Goal: Transaction & Acquisition: Purchase product/service

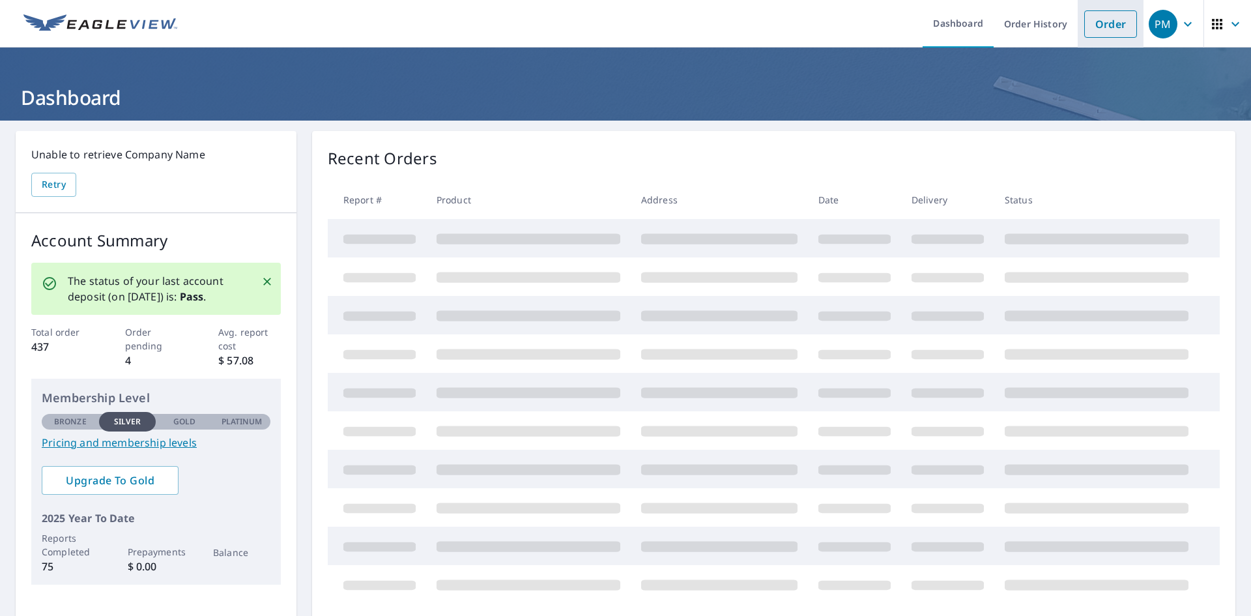
click at [1091, 25] on link "Order" at bounding box center [1110, 23] width 53 height 27
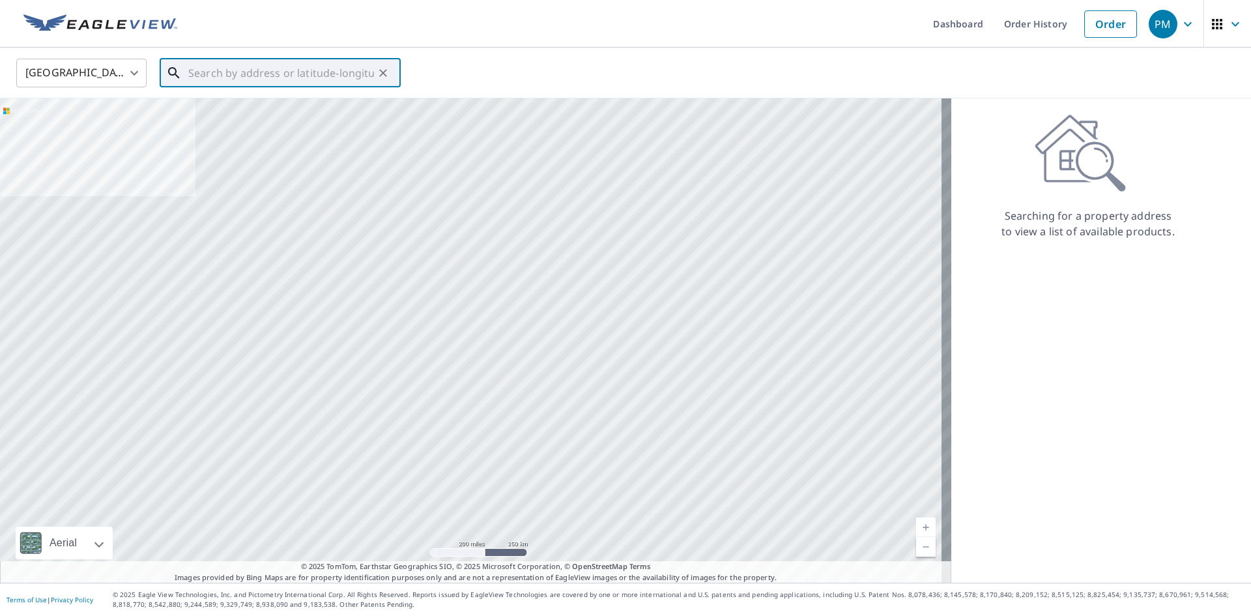
click at [198, 72] on input "text" at bounding box center [281, 73] width 186 height 36
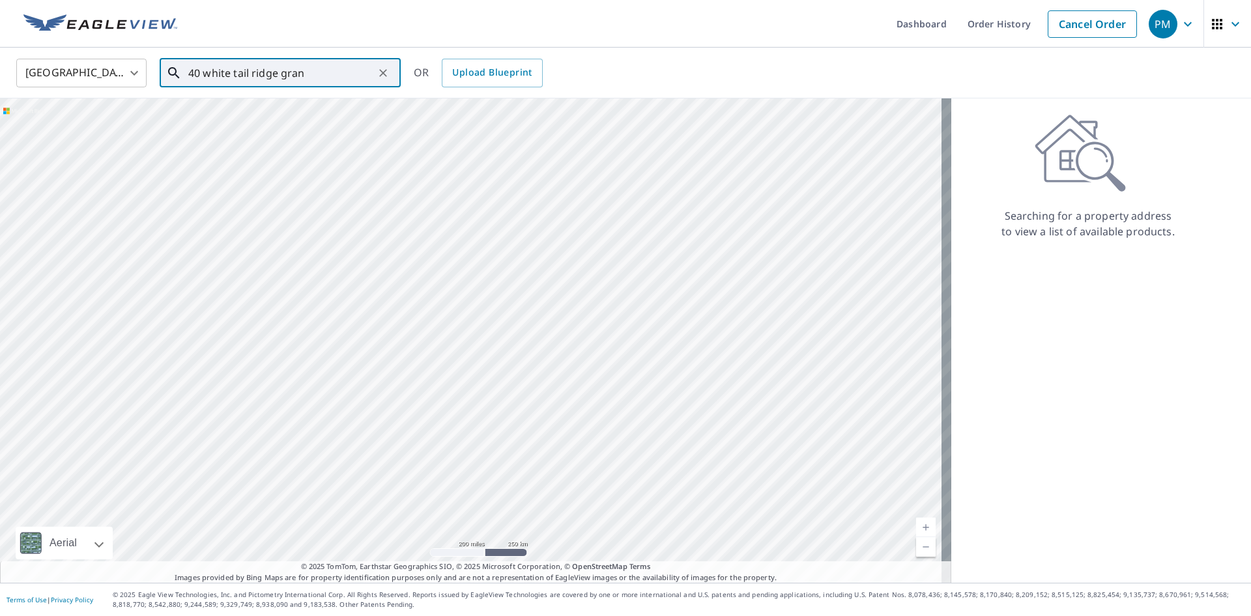
click at [333, 81] on input "40 white tail ridge gran" at bounding box center [281, 73] width 186 height 36
click at [315, 123] on p "[GEOGRAPHIC_DATA], NH 03753" at bounding box center [288, 125] width 205 height 13
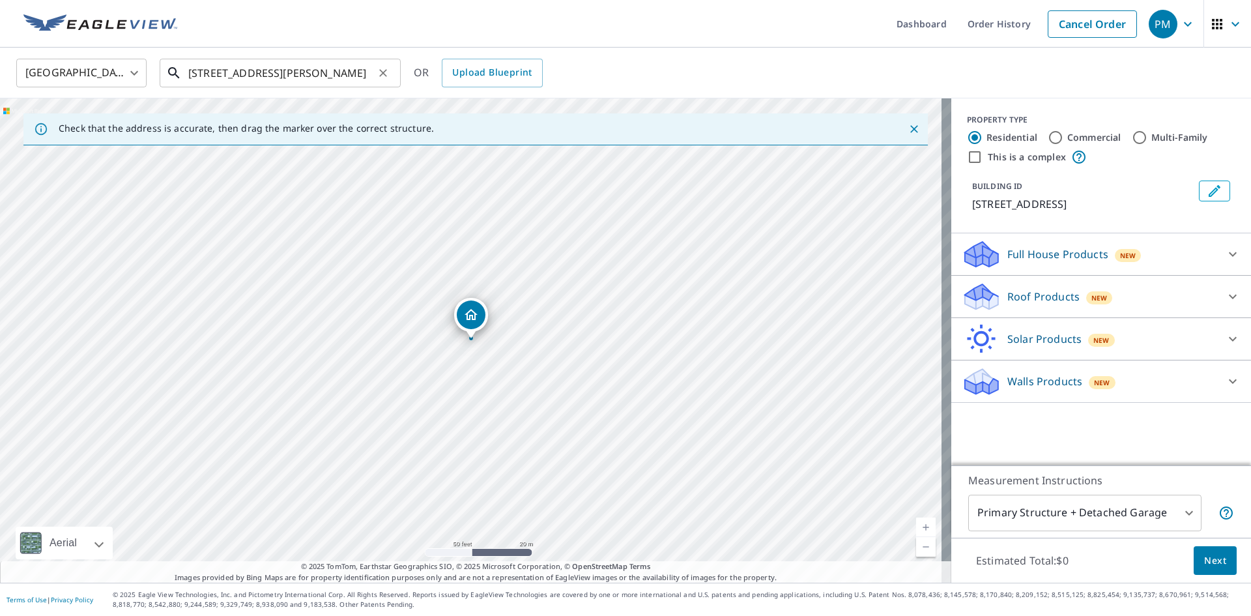
click at [195, 80] on input "[STREET_ADDRESS][PERSON_NAME]" at bounding box center [281, 73] width 186 height 36
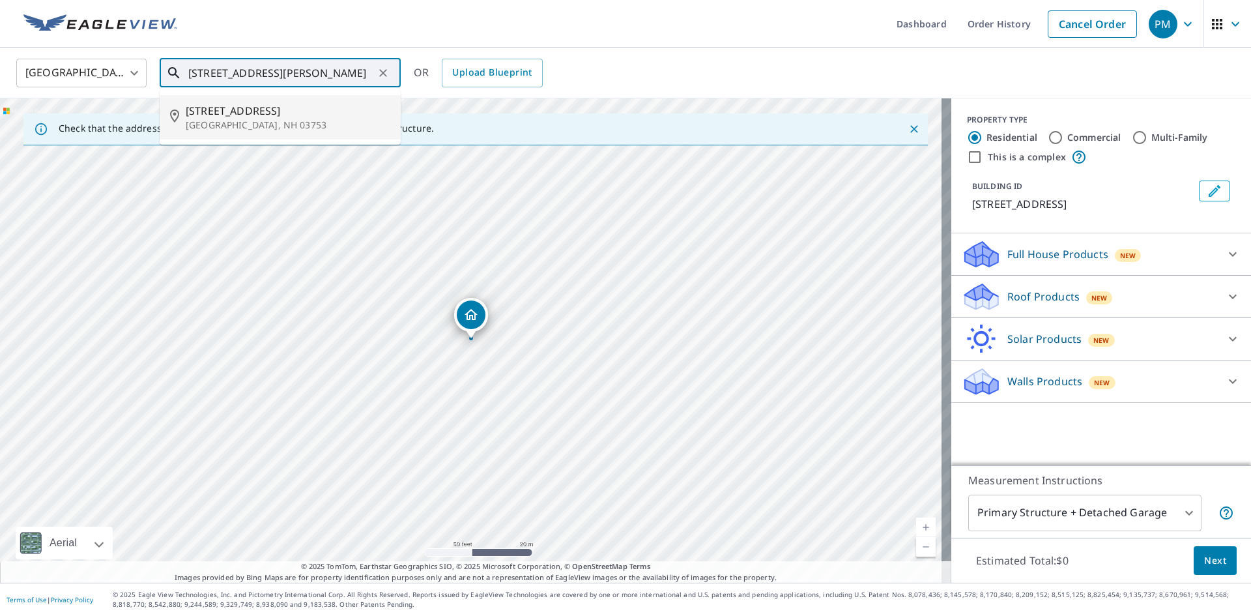
click at [258, 116] on span "[STREET_ADDRESS]" at bounding box center [288, 111] width 205 height 16
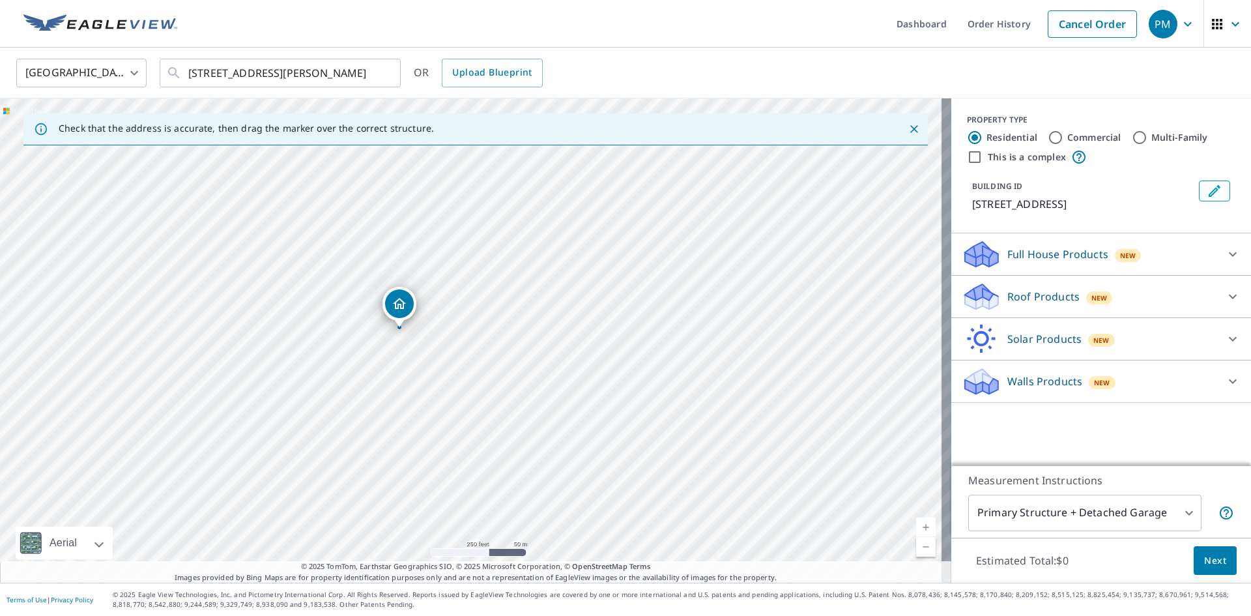
click at [385, 363] on div "[STREET_ADDRESS][PERSON_NAME]" at bounding box center [475, 340] width 951 height 484
click at [356, 80] on input "[STREET_ADDRESS][PERSON_NAME]" at bounding box center [281, 73] width 186 height 36
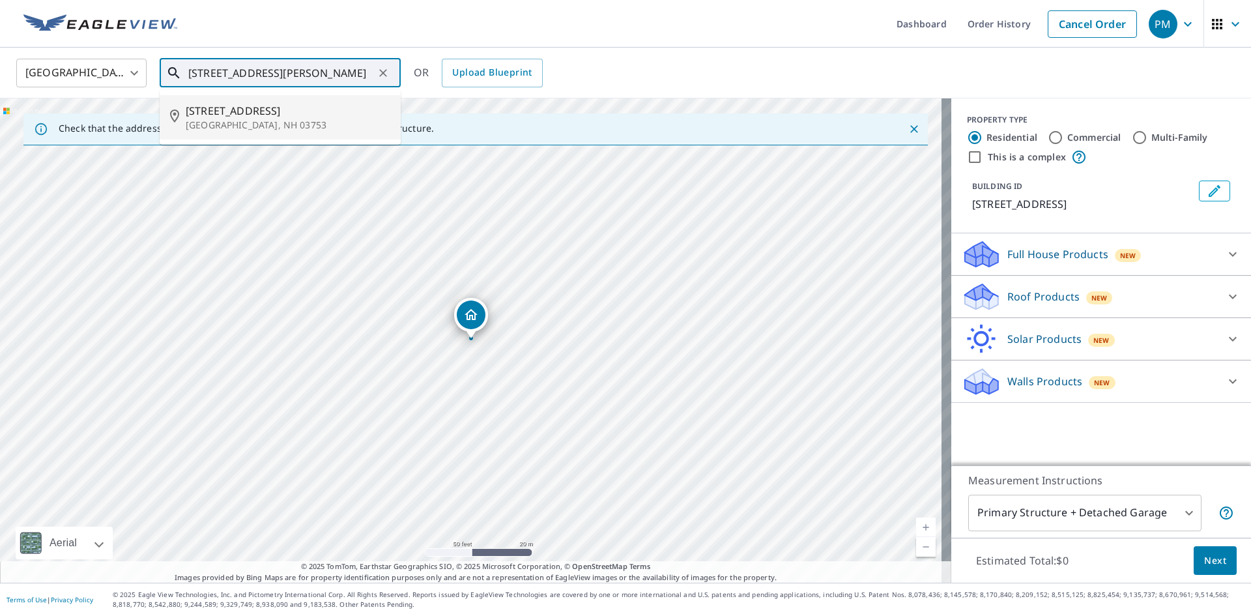
click at [314, 120] on p "[GEOGRAPHIC_DATA], NH 03753" at bounding box center [288, 125] width 205 height 13
type input "[STREET_ADDRESS][PERSON_NAME]"
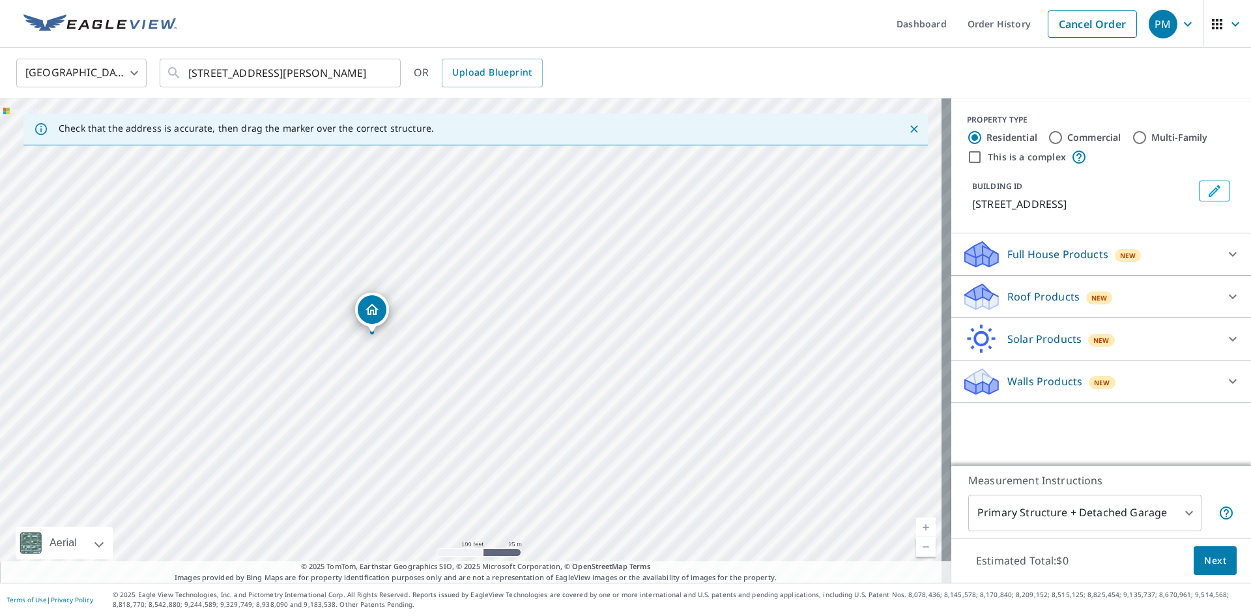
drag, startPoint x: 425, startPoint y: 285, endPoint x: 332, endPoint y: 342, distance: 109.4
drag, startPoint x: 306, startPoint y: 439, endPoint x: 375, endPoint y: 280, distance: 173.1
click at [372, 293] on div "[STREET_ADDRESS][PERSON_NAME]" at bounding box center [475, 340] width 951 height 484
drag, startPoint x: 392, startPoint y: 346, endPoint x: 353, endPoint y: 550, distance: 208.3
click at [360, 580] on div "Check that the address is accurate, then drag the marker over the correct struc…" at bounding box center [475, 340] width 951 height 484
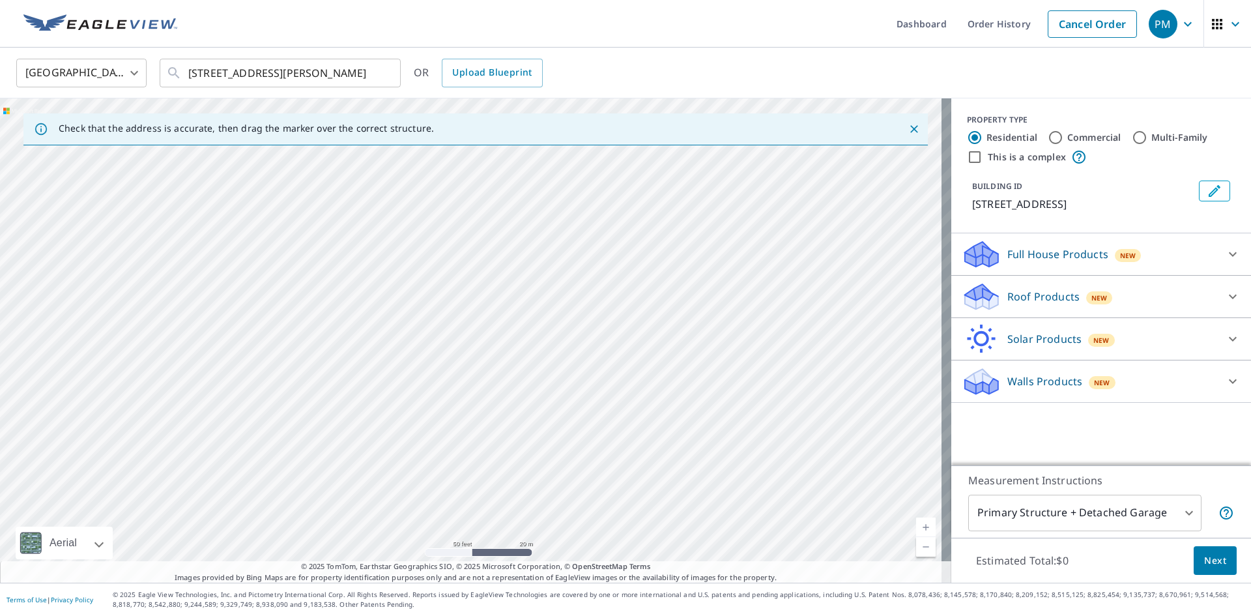
drag, startPoint x: 375, startPoint y: 418, endPoint x: 350, endPoint y: 646, distance: 229.3
click at [350, 615] on html "PM PM Dashboard Order History Cancel Order PM [GEOGRAPHIC_DATA] [GEOGRAPHIC_DAT…" at bounding box center [625, 308] width 1251 height 616
click at [283, 432] on div "[STREET_ADDRESS][PERSON_NAME]" at bounding box center [475, 340] width 951 height 484
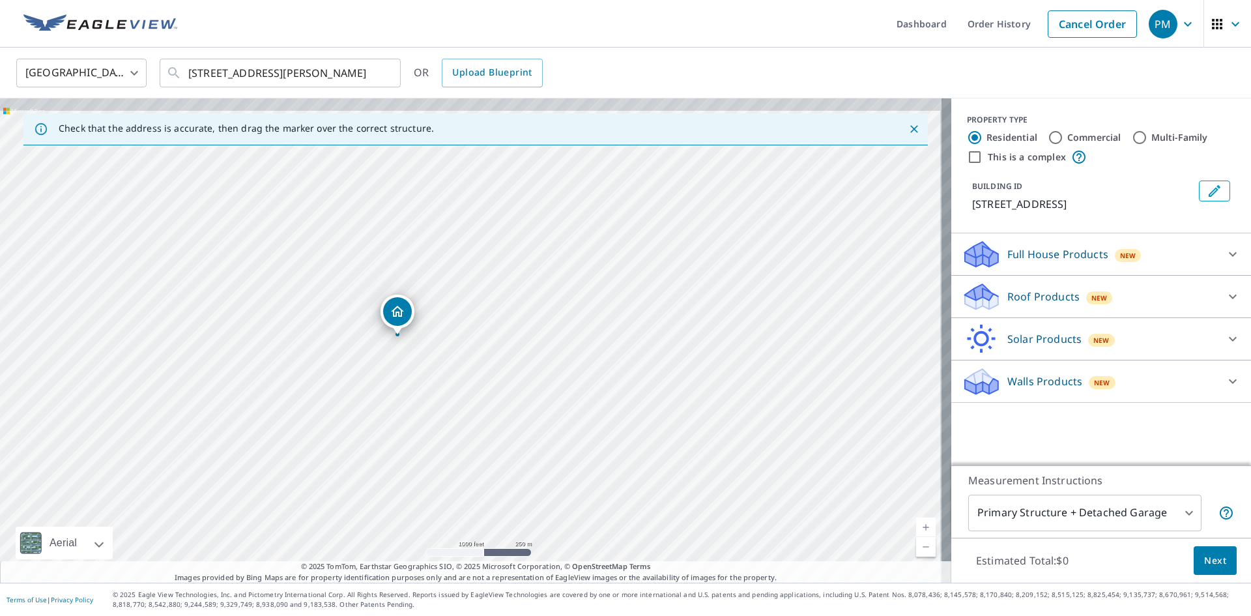
drag, startPoint x: 409, startPoint y: 205, endPoint x: 392, endPoint y: 442, distance: 237.7
click at [392, 442] on div "[STREET_ADDRESS][PERSON_NAME]" at bounding box center [475, 340] width 951 height 484
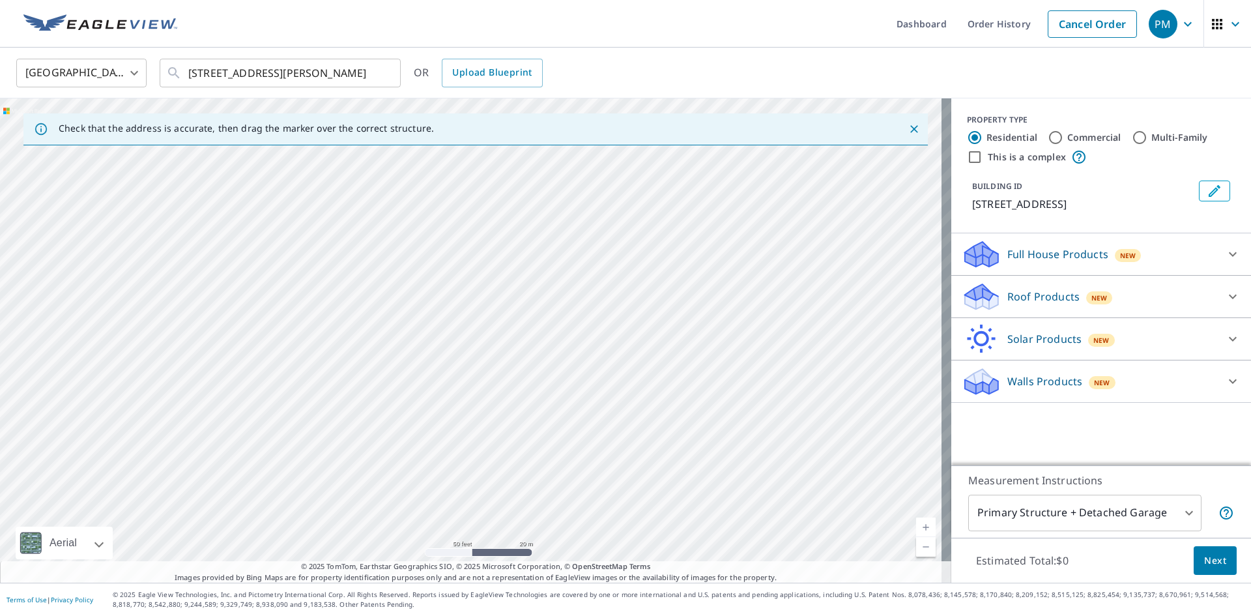
drag, startPoint x: 318, startPoint y: 491, endPoint x: 335, endPoint y: 175, distance: 316.4
click at [335, 175] on div "[STREET_ADDRESS][PERSON_NAME]" at bounding box center [475, 340] width 951 height 484
drag, startPoint x: 453, startPoint y: 395, endPoint x: 414, endPoint y: 246, distance: 154.2
click at [414, 246] on div "[STREET_ADDRESS][PERSON_NAME]" at bounding box center [475, 340] width 951 height 484
drag, startPoint x: 455, startPoint y: 433, endPoint x: 225, endPoint y: 386, distance: 234.7
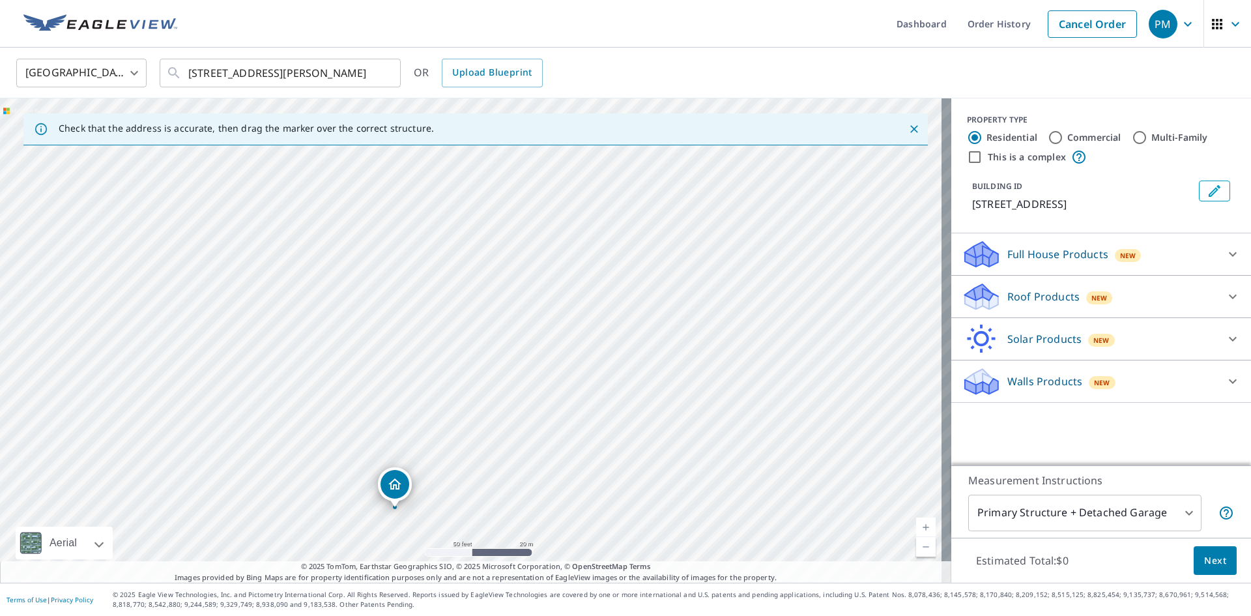
click at [225, 386] on div "[STREET_ADDRESS][PERSON_NAME]" at bounding box center [475, 340] width 951 height 484
drag, startPoint x: 719, startPoint y: 334, endPoint x: 440, endPoint y: 523, distance: 336.3
click at [440, 523] on div "[STREET_ADDRESS][PERSON_NAME]" at bounding box center [475, 340] width 951 height 484
click at [1036, 256] on p "Full House Products" at bounding box center [1057, 254] width 101 height 16
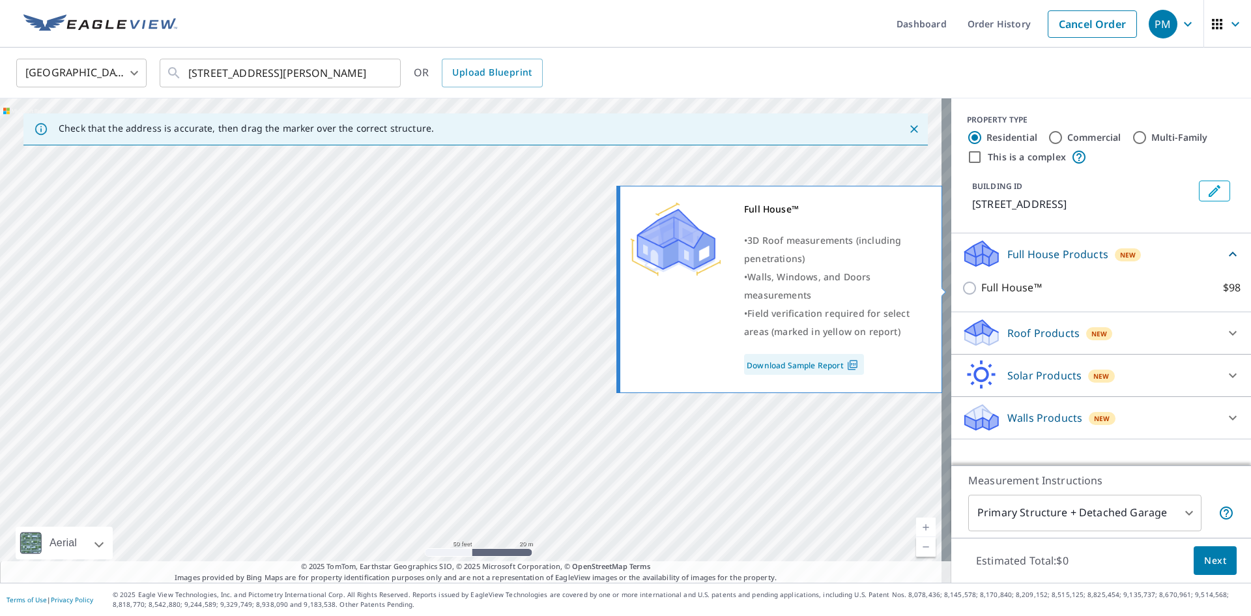
click at [981, 283] on p "Full House™" at bounding box center [1011, 287] width 61 height 16
click at [979, 283] on input "Full House™ $98" at bounding box center [972, 288] width 20 height 16
checkbox input "true"
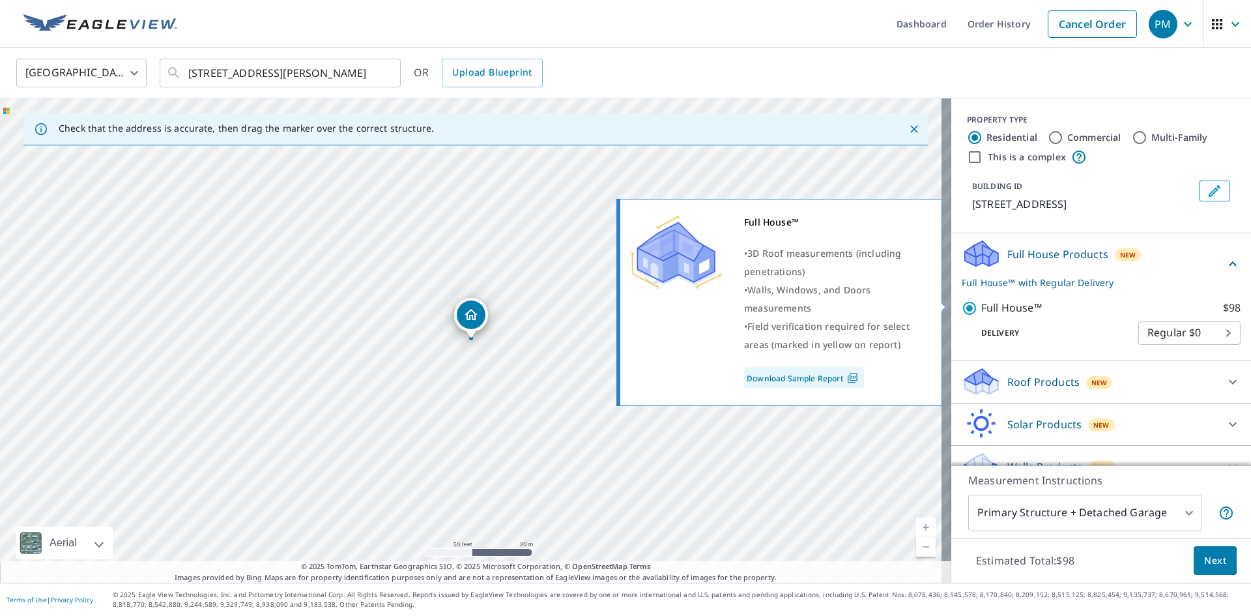
scroll to position [23, 0]
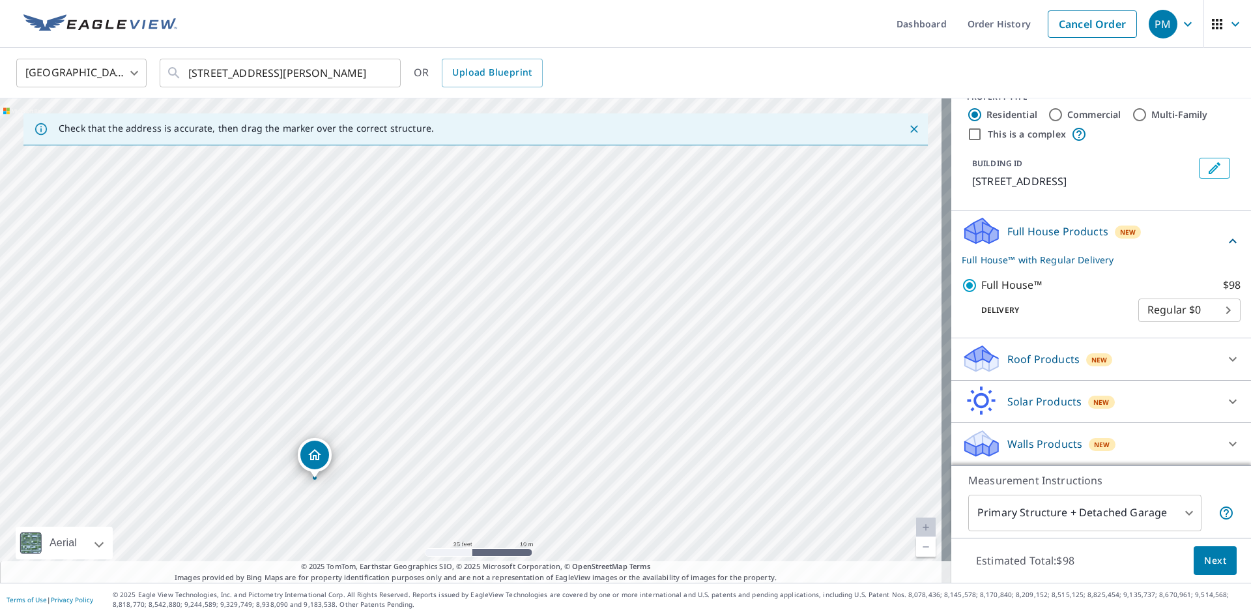
drag, startPoint x: 444, startPoint y: 358, endPoint x: 244, endPoint y: 537, distance: 268.5
click at [244, 537] on div "[STREET_ADDRESS][PERSON_NAME]" at bounding box center [475, 340] width 951 height 484
drag, startPoint x: 618, startPoint y: 229, endPoint x: 645, endPoint y: 331, distance: 105.7
click at [645, 331] on div "[STREET_ADDRESS][PERSON_NAME]" at bounding box center [475, 340] width 951 height 484
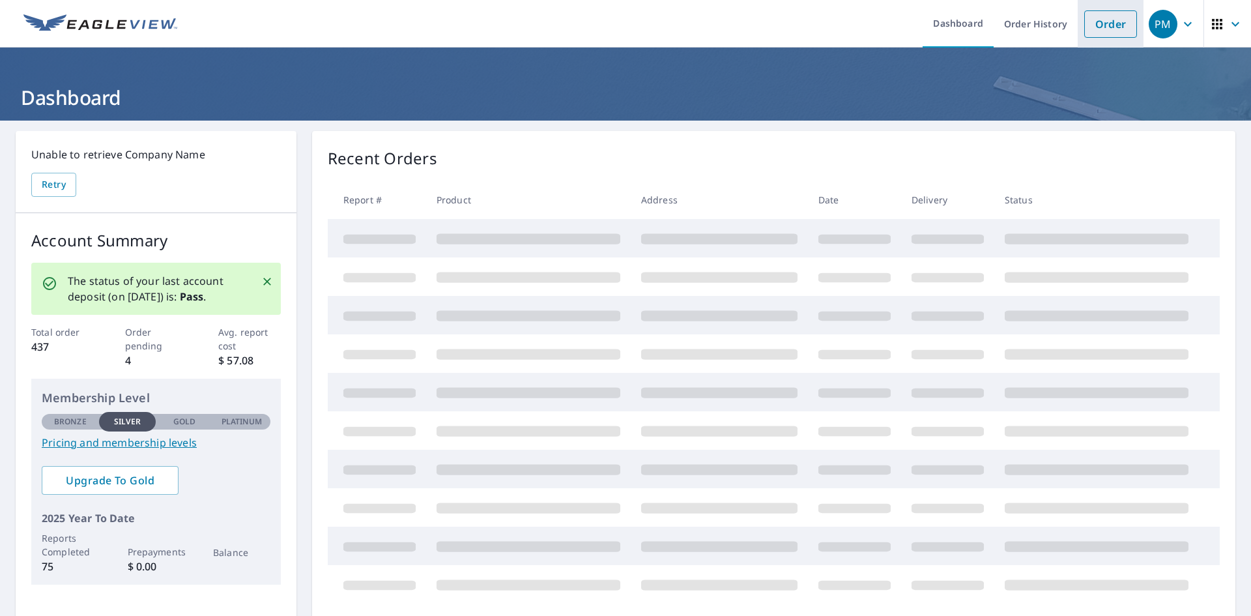
click at [1096, 21] on link "Order" at bounding box center [1110, 23] width 53 height 27
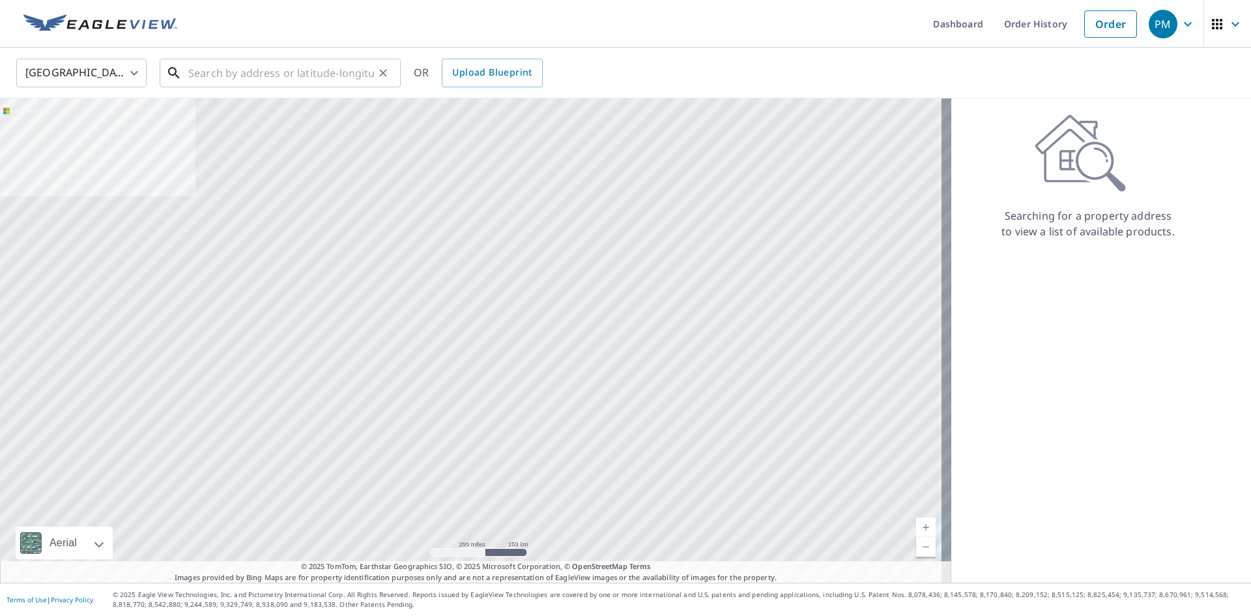
click at [219, 75] on input "text" at bounding box center [281, 73] width 186 height 36
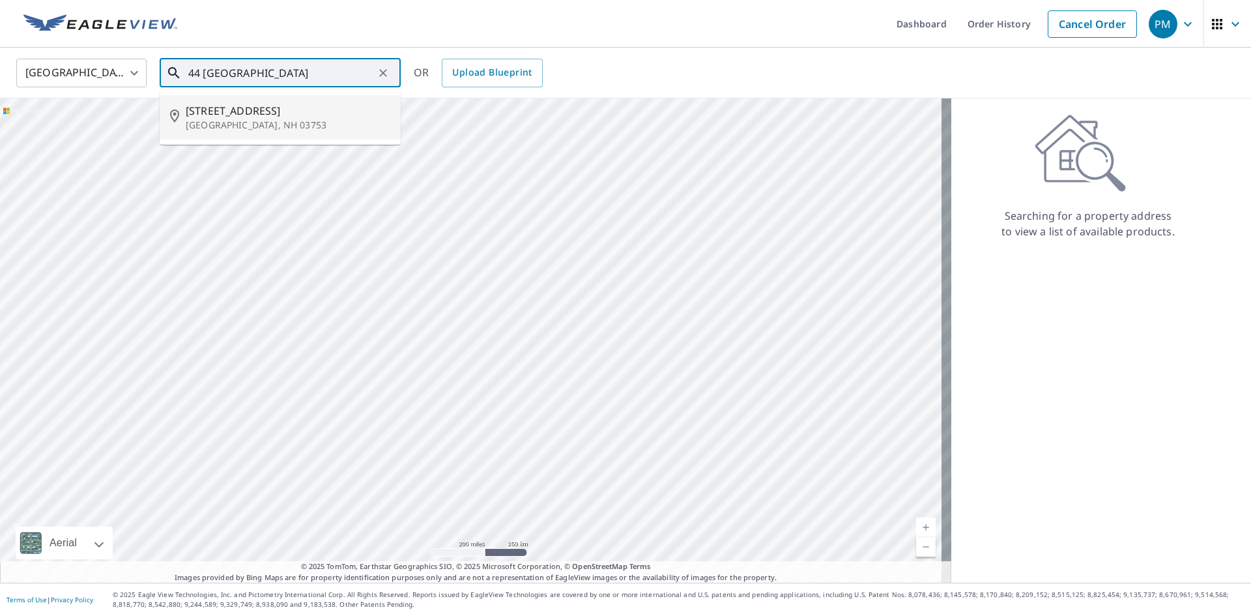
click at [274, 113] on span "[STREET_ADDRESS]" at bounding box center [288, 111] width 205 height 16
type input "[STREET_ADDRESS][PERSON_NAME]"
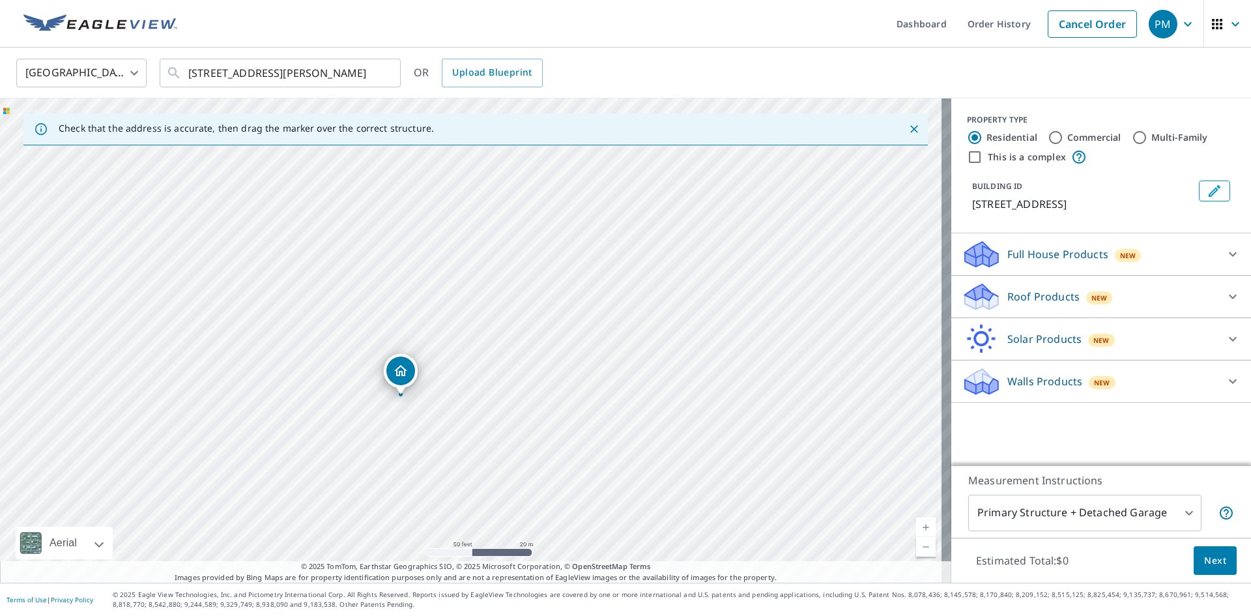
drag, startPoint x: 578, startPoint y: 227, endPoint x: 479, endPoint y: 315, distance: 132.4
click at [479, 315] on div "[STREET_ADDRESS][PERSON_NAME]" at bounding box center [475, 340] width 951 height 484
drag, startPoint x: 367, startPoint y: 408, endPoint x: 613, endPoint y: 260, distance: 286.7
click at [1225, 262] on icon at bounding box center [1233, 254] width 16 height 16
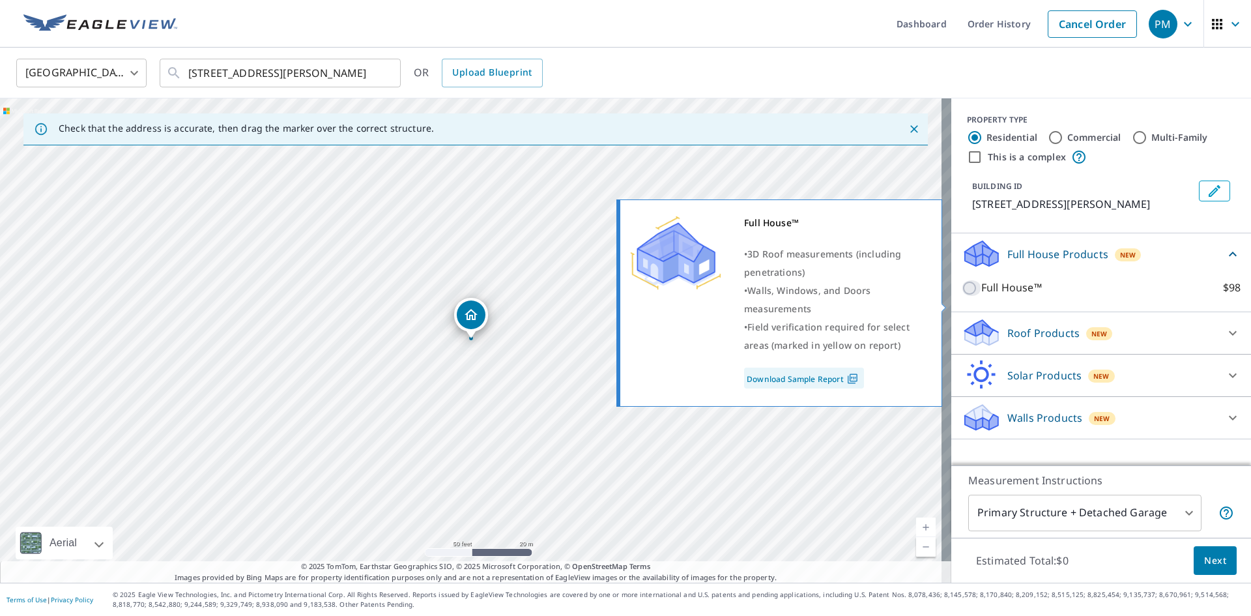
click at [964, 296] on input "Full House™ $98" at bounding box center [972, 288] width 20 height 16
checkbox input "true"
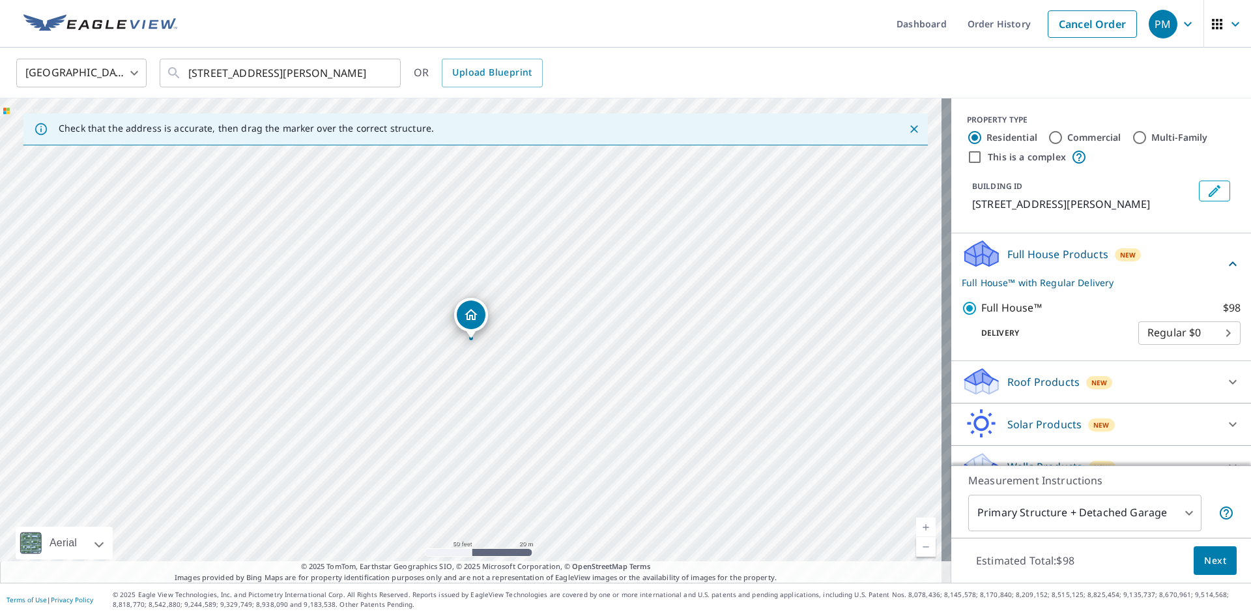
scroll to position [38, 0]
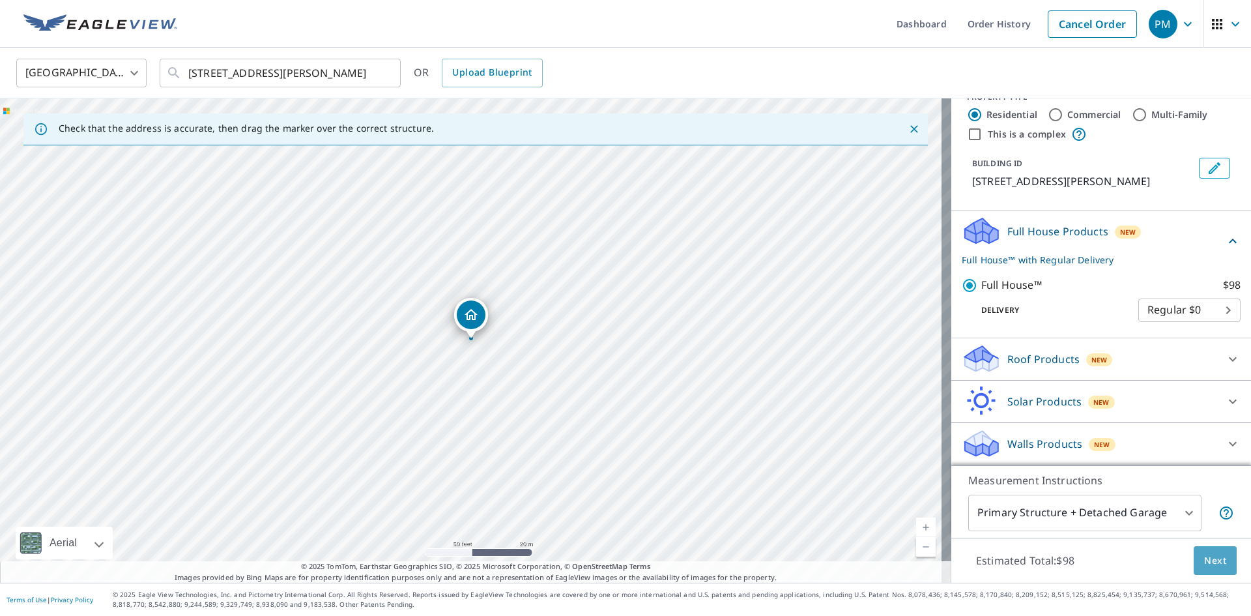
click at [1211, 569] on button "Next" at bounding box center [1215, 560] width 43 height 29
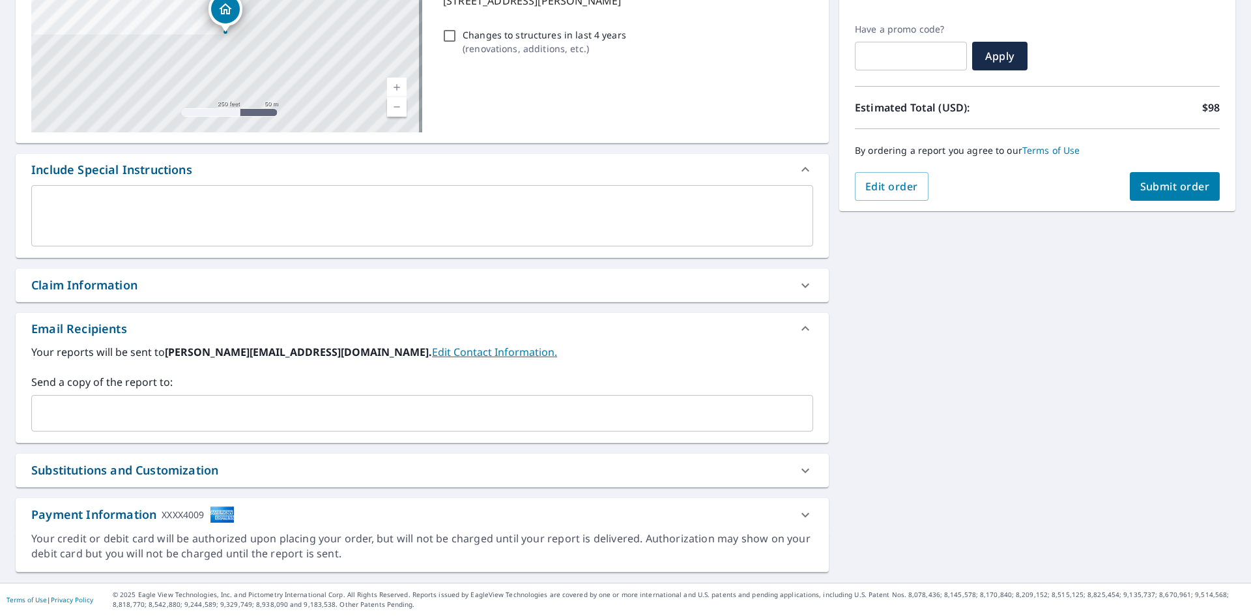
scroll to position [205, 0]
click at [145, 417] on input "text" at bounding box center [412, 413] width 751 height 25
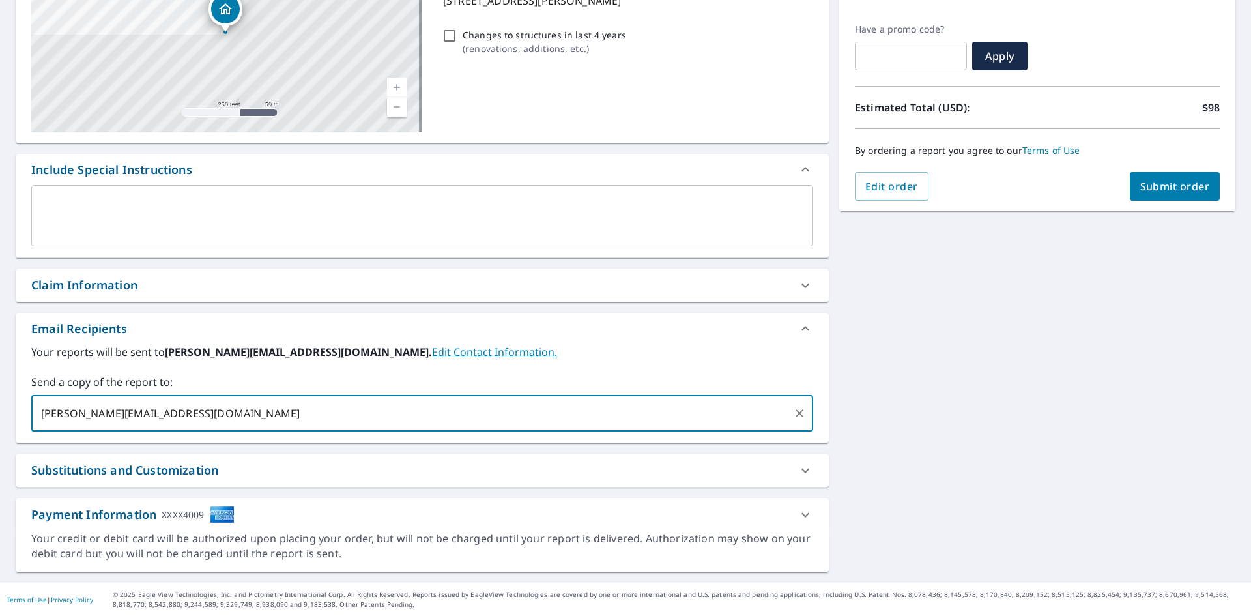
type input "[PERSON_NAME][EMAIL_ADDRESS][DOMAIN_NAME]"
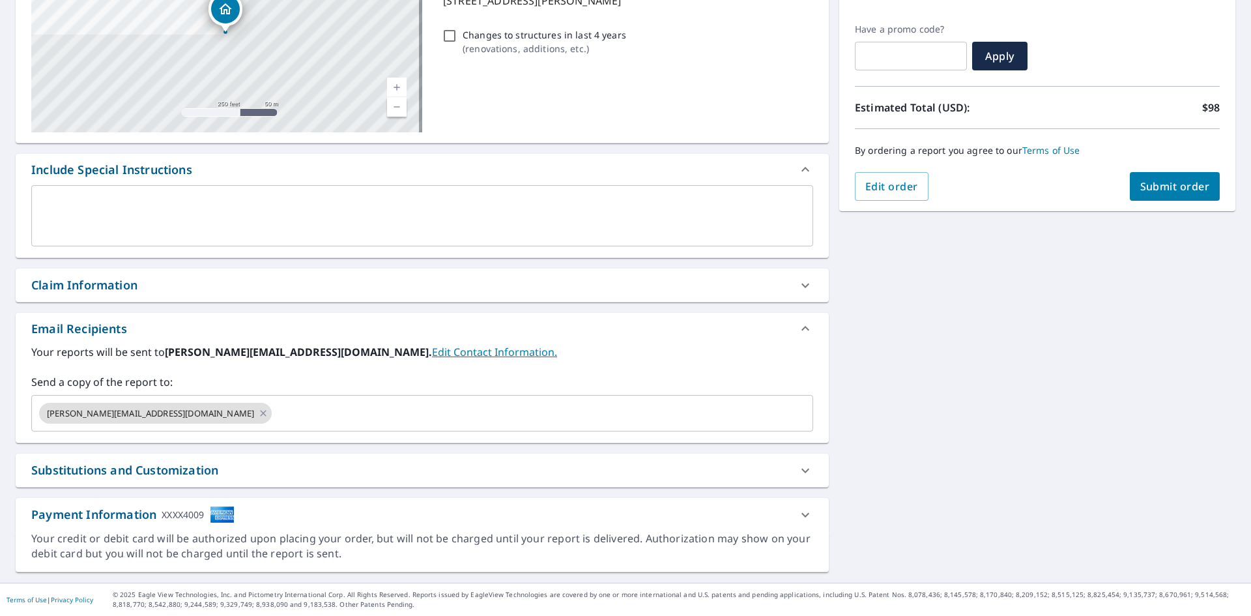
click at [901, 339] on div "[STREET_ADDRESS][GEOGRAPHIC_DATA][PERSON_NAME] A standard road map Aerial A det…" at bounding box center [625, 249] width 1251 height 666
click at [1149, 201] on div "Order Summary Full House™ $98 Regular Delivery $0 Have a promo code? ​ Apply Es…" at bounding box center [1037, 68] width 396 height 285
click at [1151, 188] on span "Submit order" at bounding box center [1175, 186] width 70 height 14
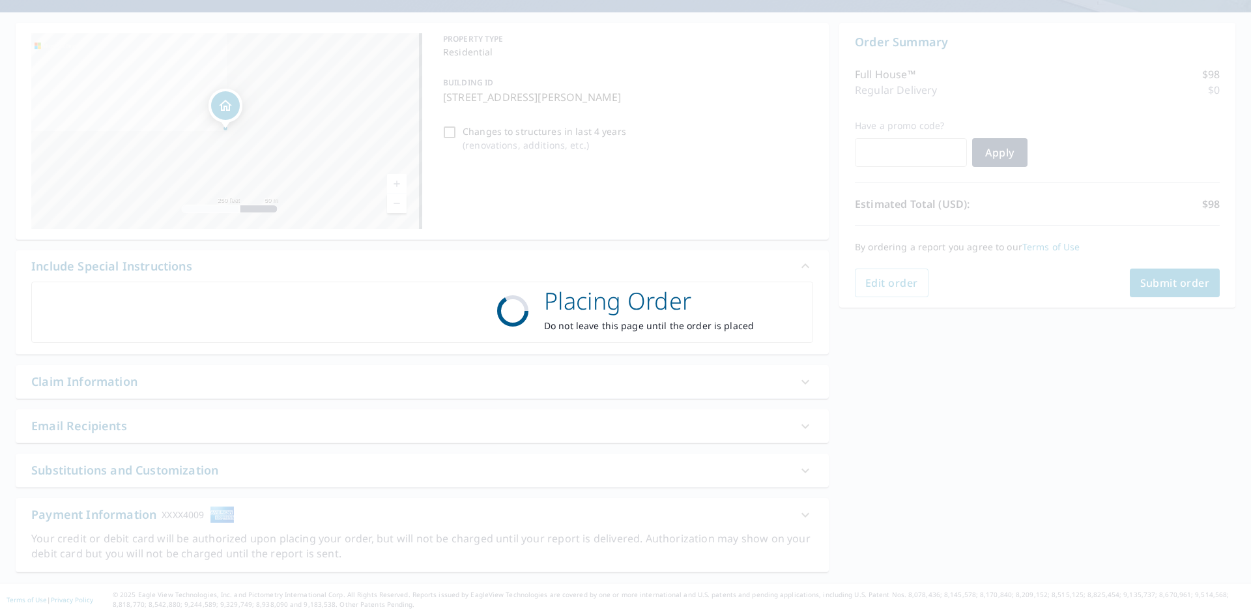
scroll to position [108, 0]
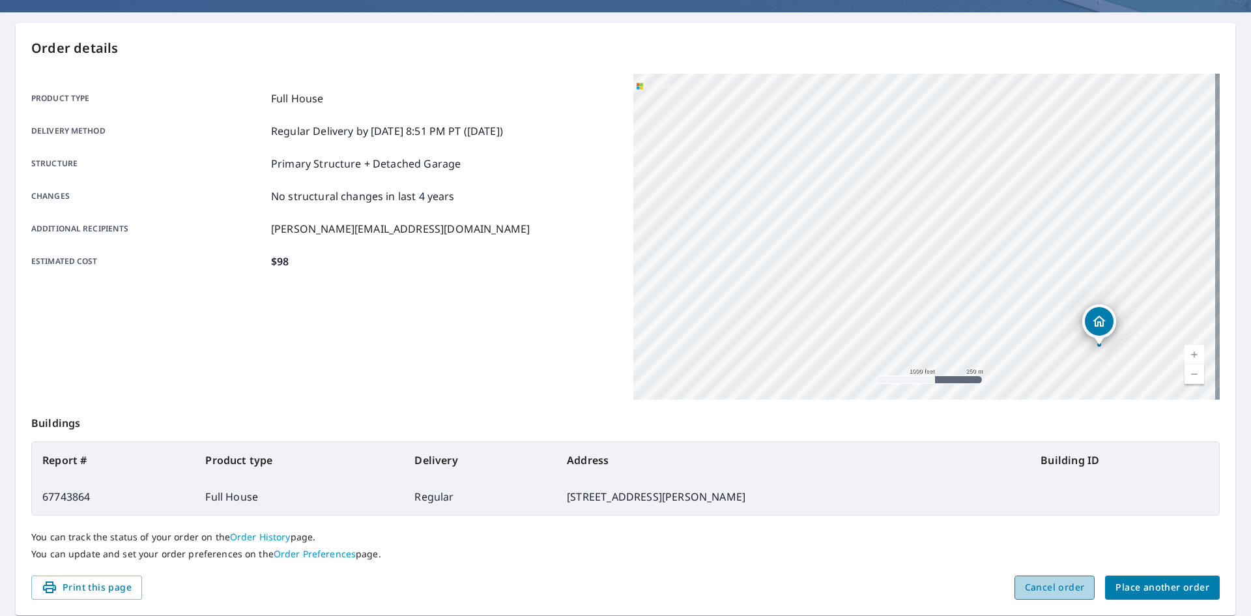
click at [1065, 587] on span "Cancel order" at bounding box center [1055, 587] width 60 height 16
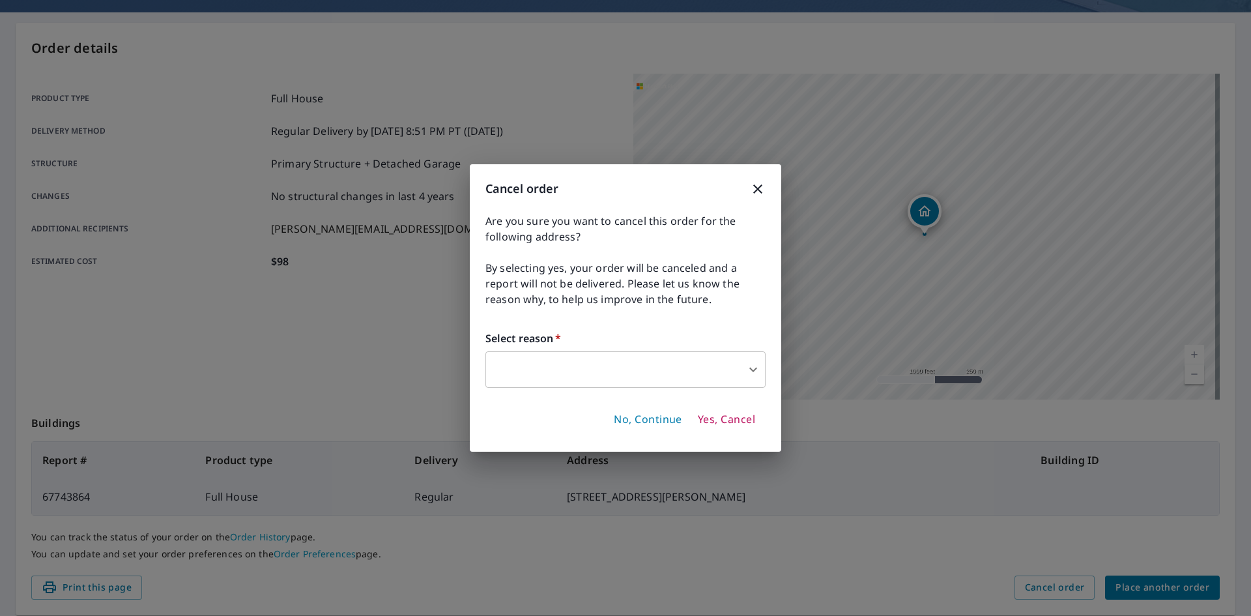
click at [618, 371] on body "PM PM Dashboard Order History Order PM Order Submitted Order details Product ty…" at bounding box center [625, 308] width 1251 height 616
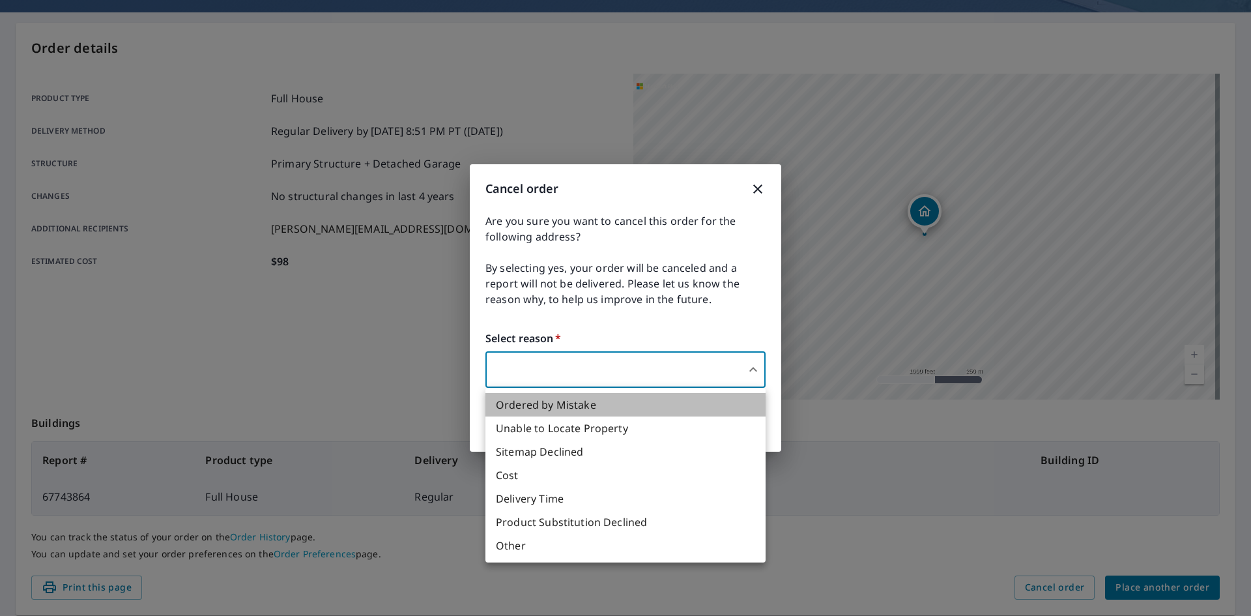
click at [575, 399] on li "Ordered by Mistake" at bounding box center [625, 404] width 280 height 23
type input "30"
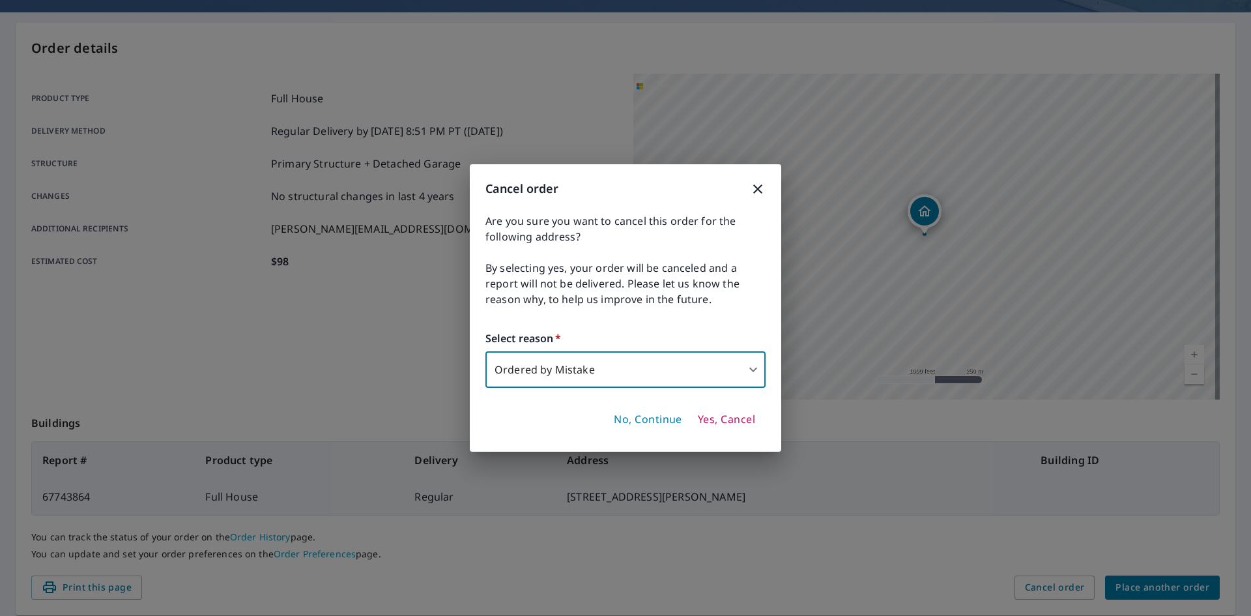
click at [740, 422] on span "Yes, Cancel" at bounding box center [726, 419] width 57 height 14
